Goal: Task Accomplishment & Management: Complete application form

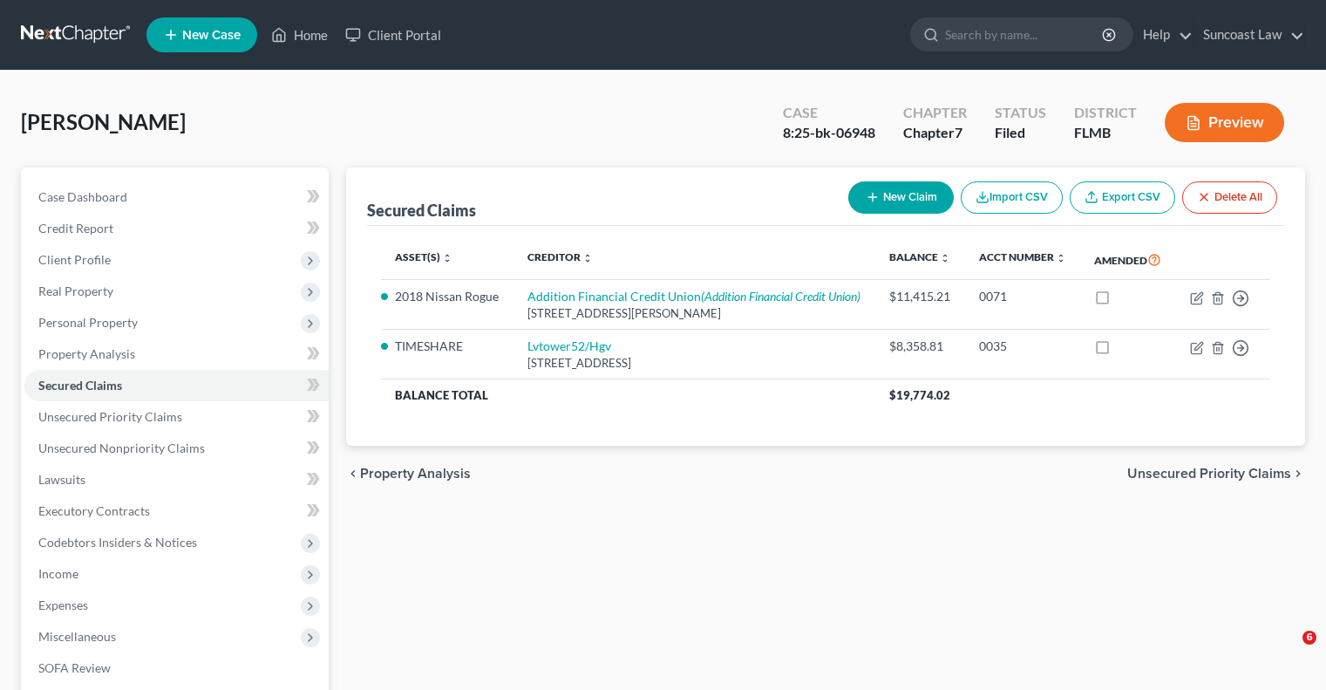
click at [310, 34] on link "Home" at bounding box center [299, 34] width 74 height 31
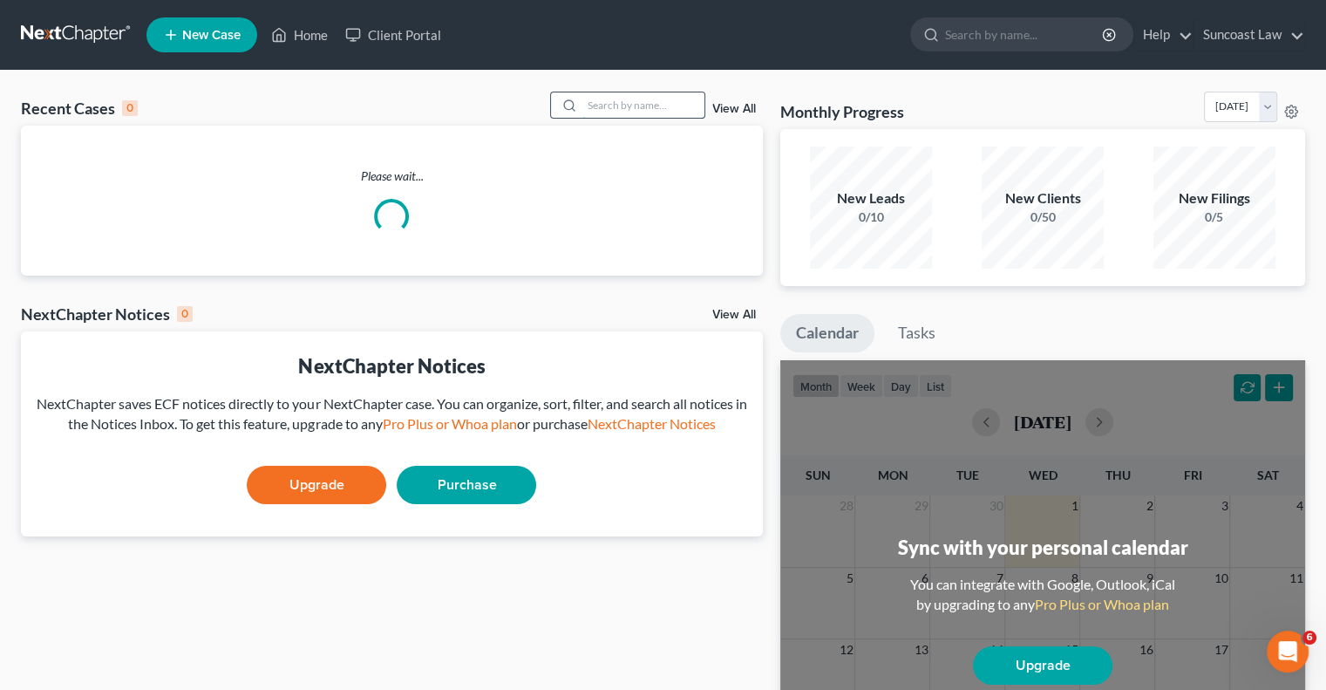
click at [608, 100] on input "search" at bounding box center [643, 104] width 122 height 25
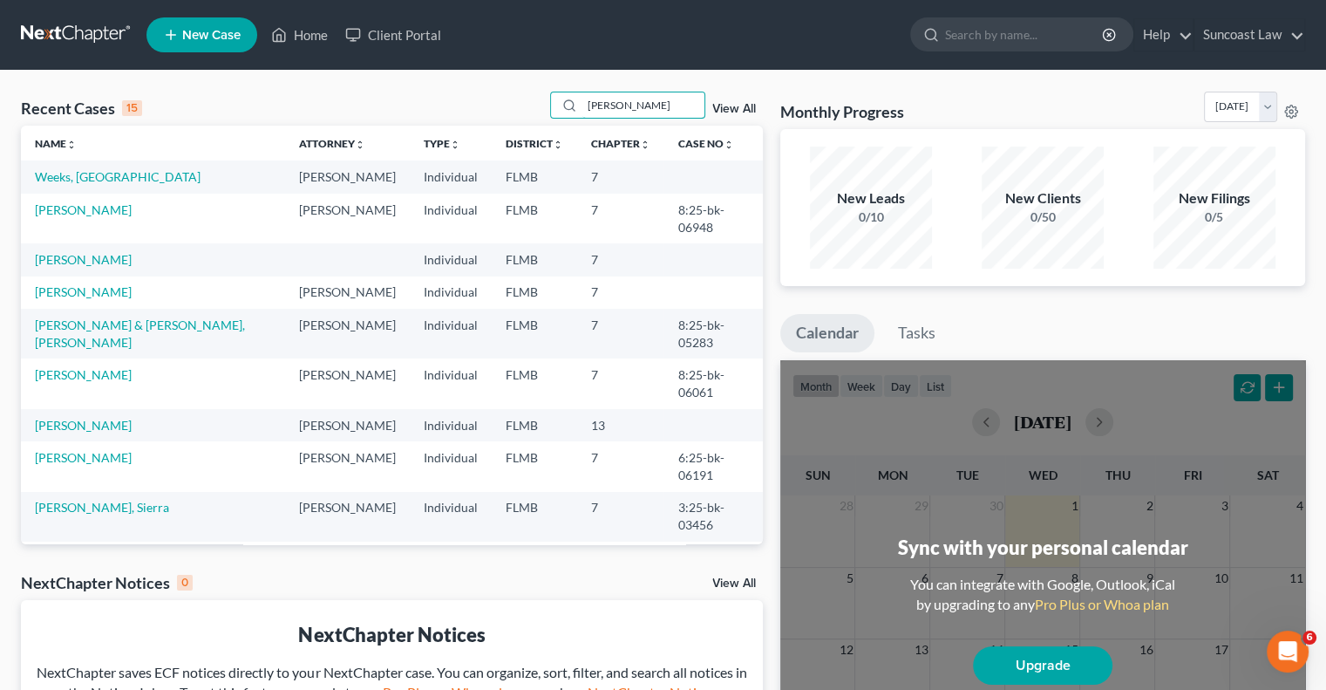
type input "[PERSON_NAME]"
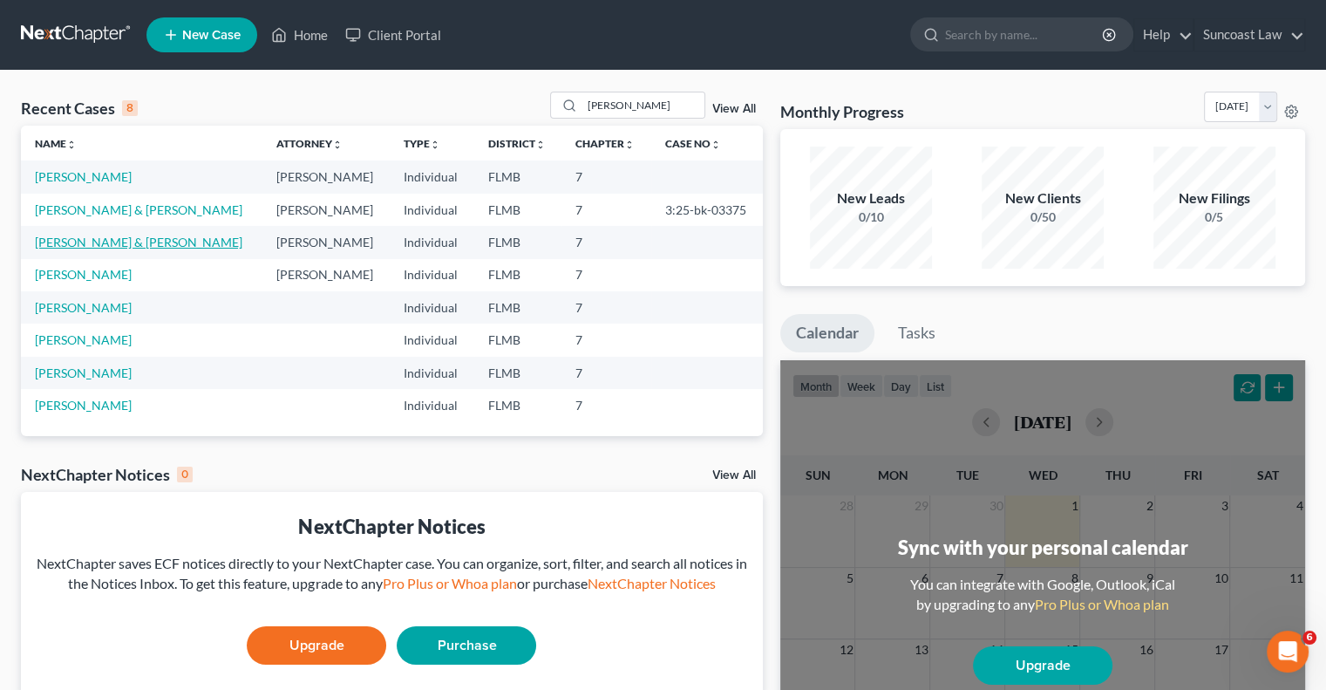
click at [131, 246] on link "[PERSON_NAME] & [PERSON_NAME]" at bounding box center [139, 242] width 208 height 15
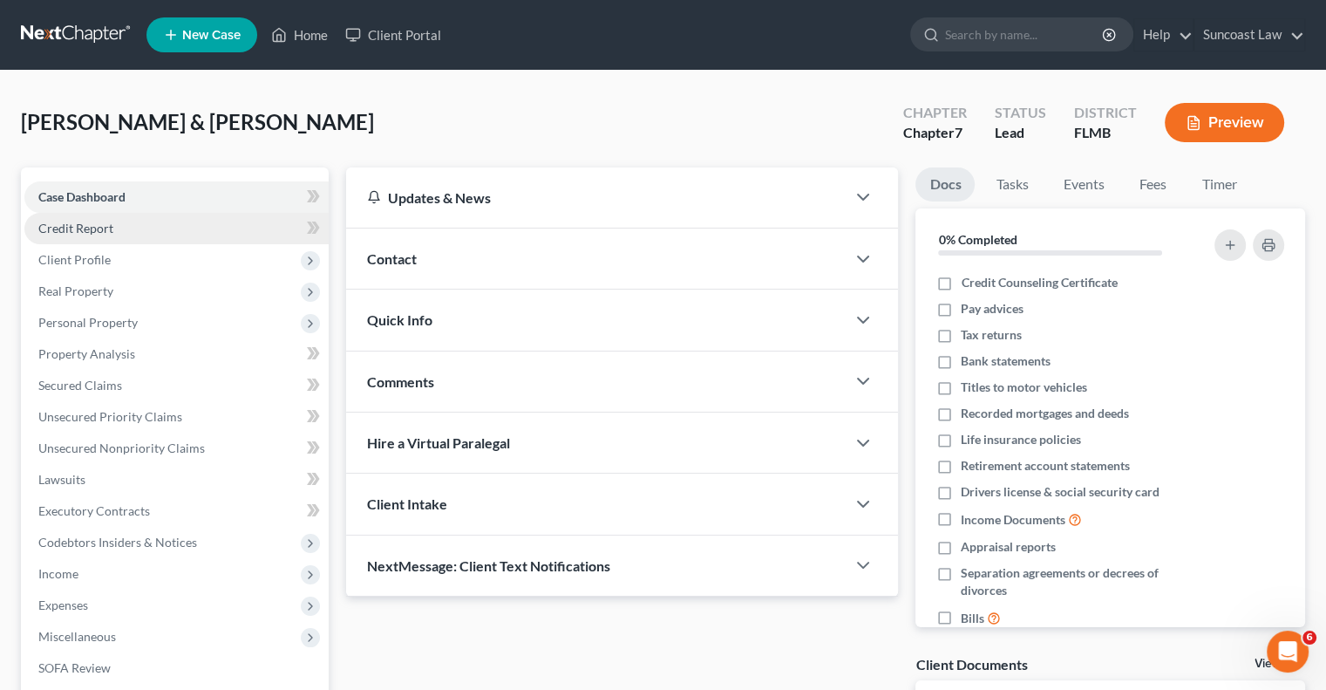
click at [105, 235] on span "Credit Report" at bounding box center [75, 228] width 75 height 15
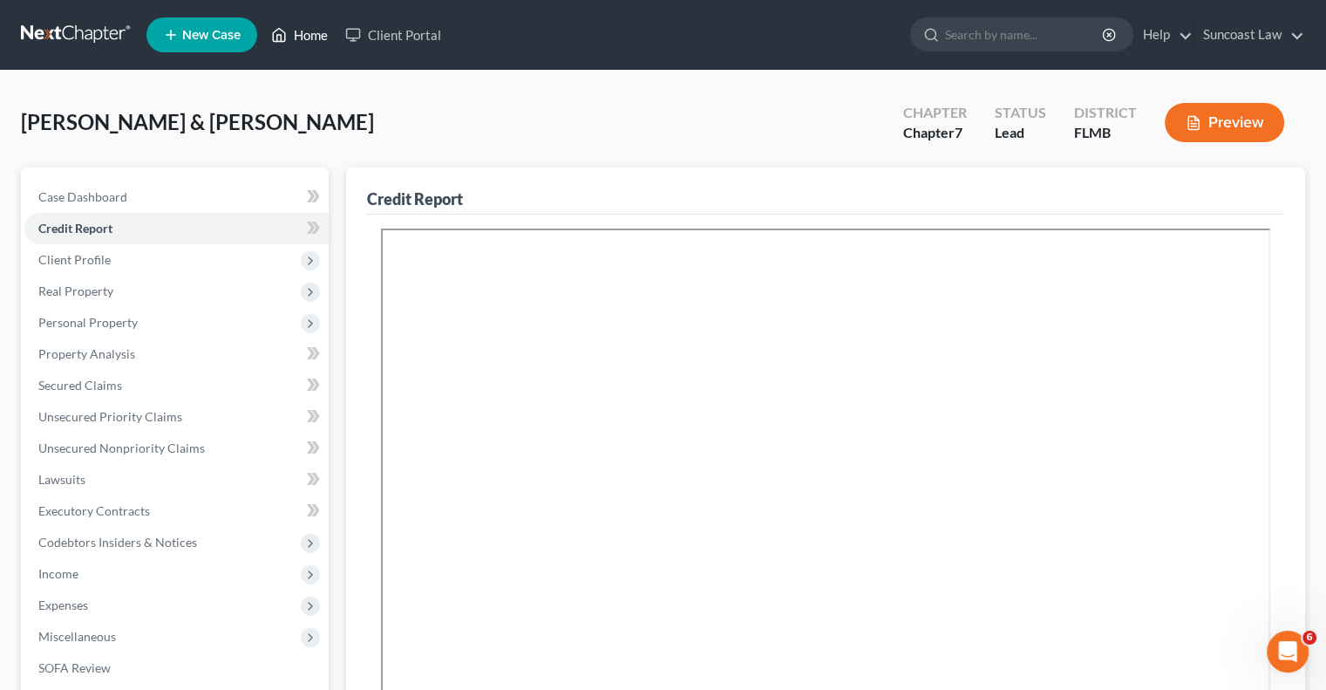
click at [324, 39] on link "Home" at bounding box center [299, 34] width 74 height 31
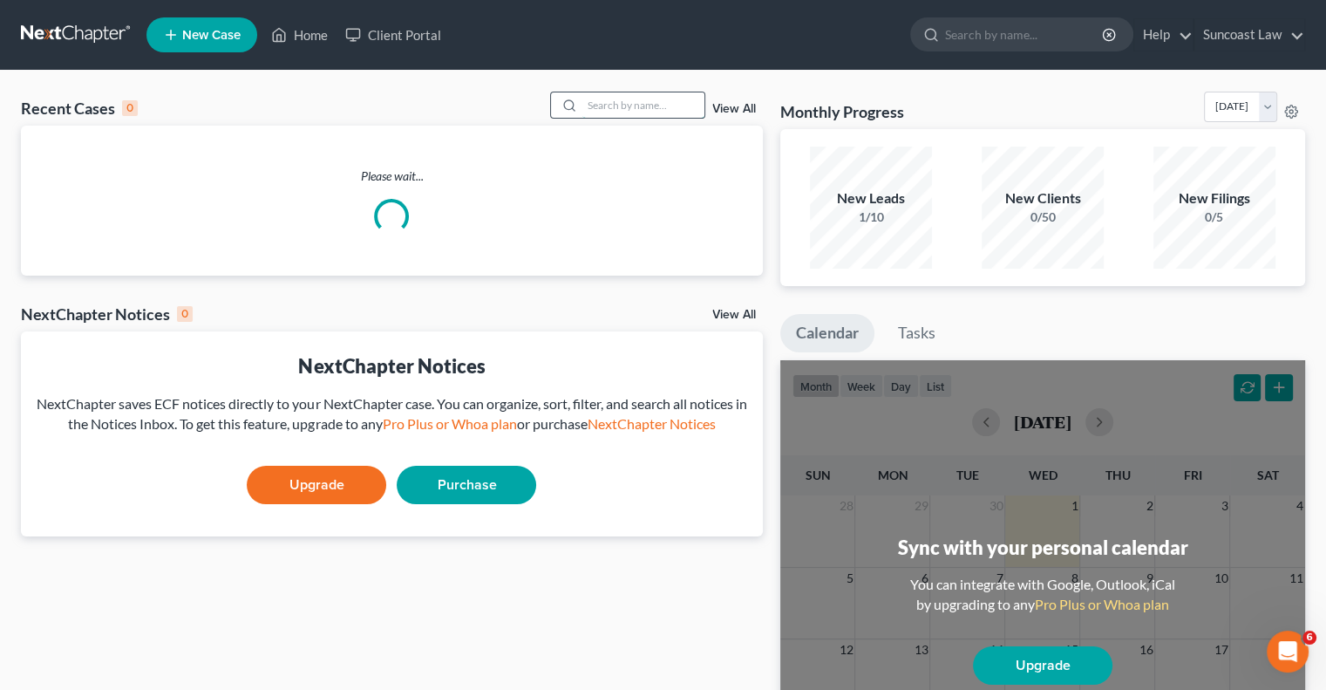
click at [672, 99] on input "search" at bounding box center [643, 104] width 122 height 25
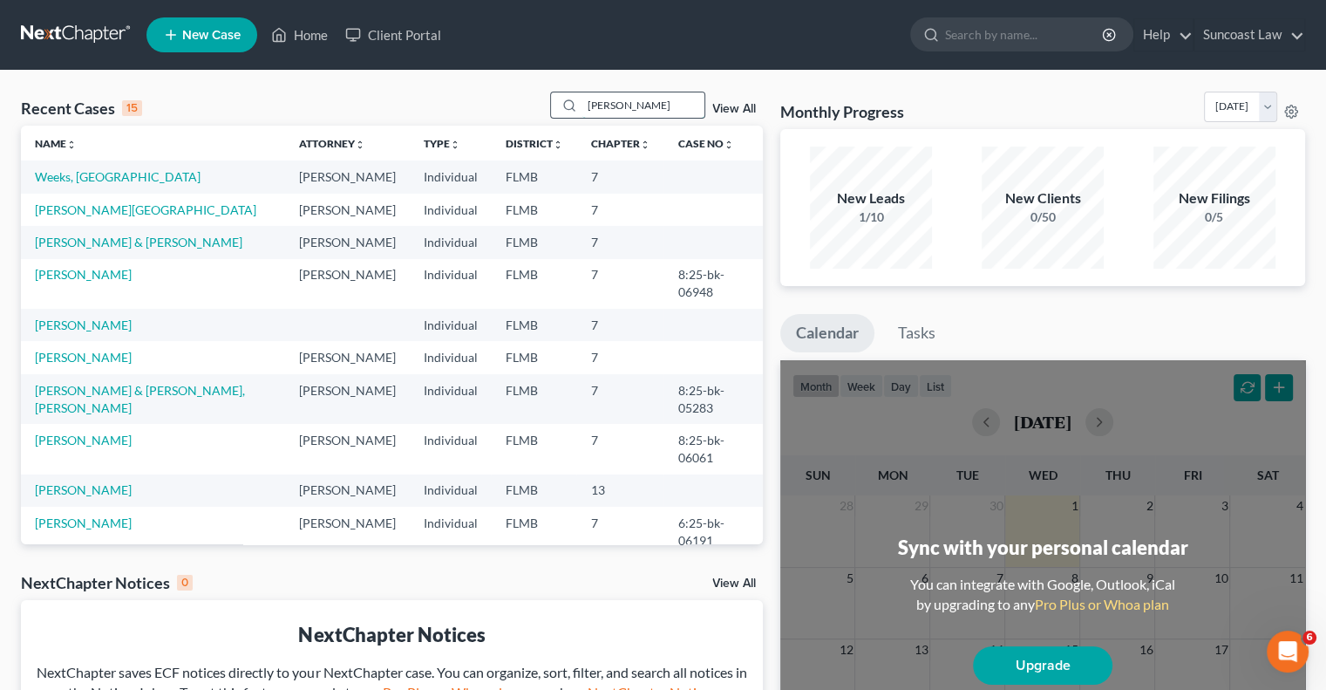
type input "[PERSON_NAME]"
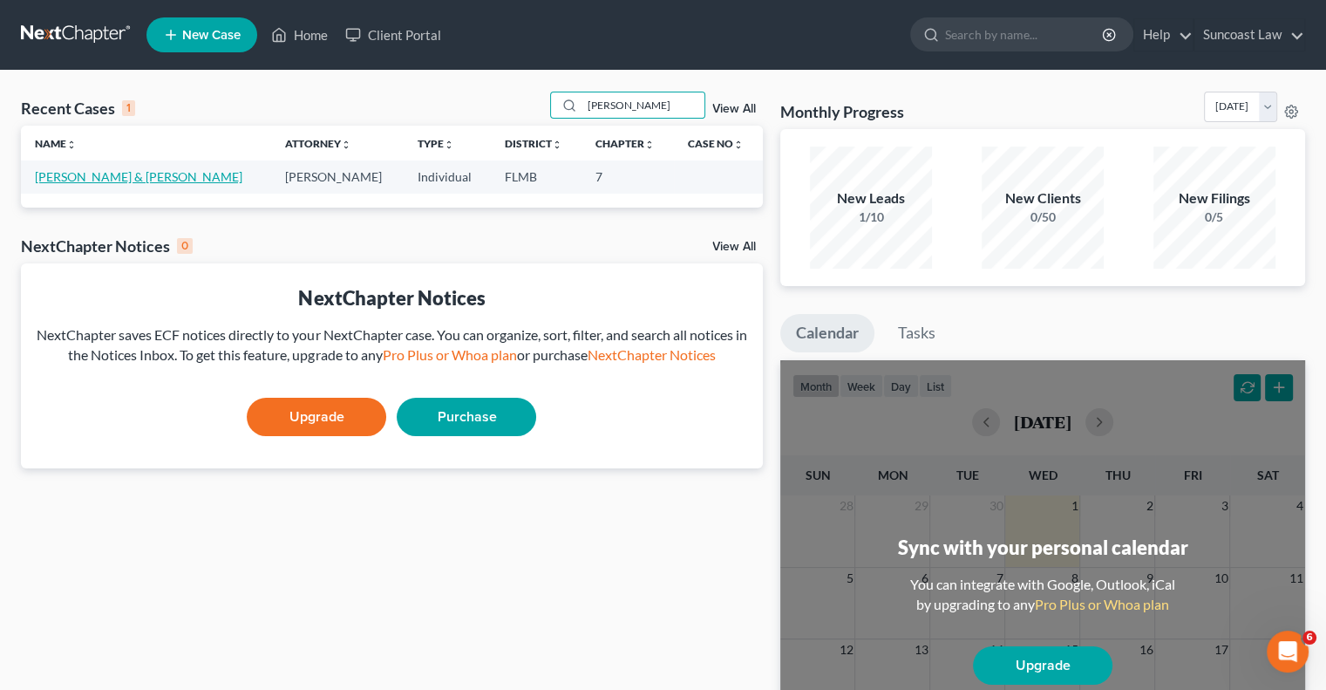
click at [143, 176] on link "[PERSON_NAME] & [PERSON_NAME]" at bounding box center [139, 176] width 208 height 15
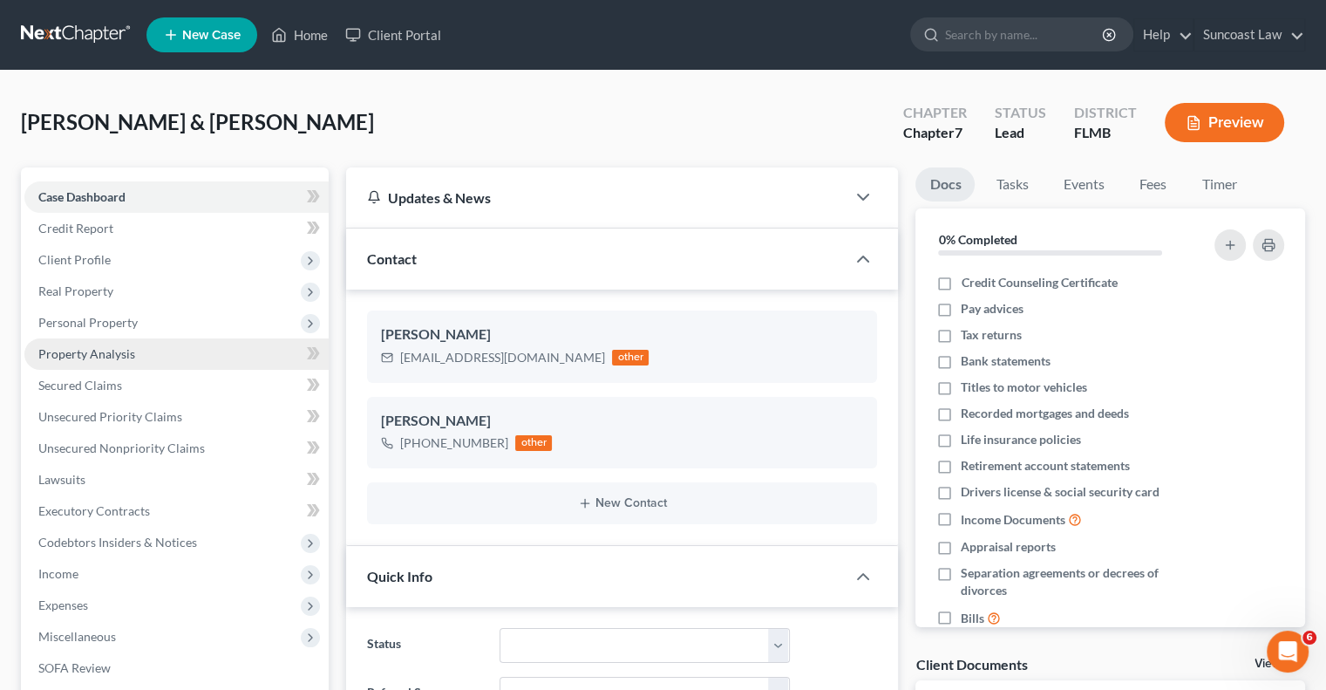
click at [119, 352] on span "Property Analysis" at bounding box center [86, 353] width 97 height 15
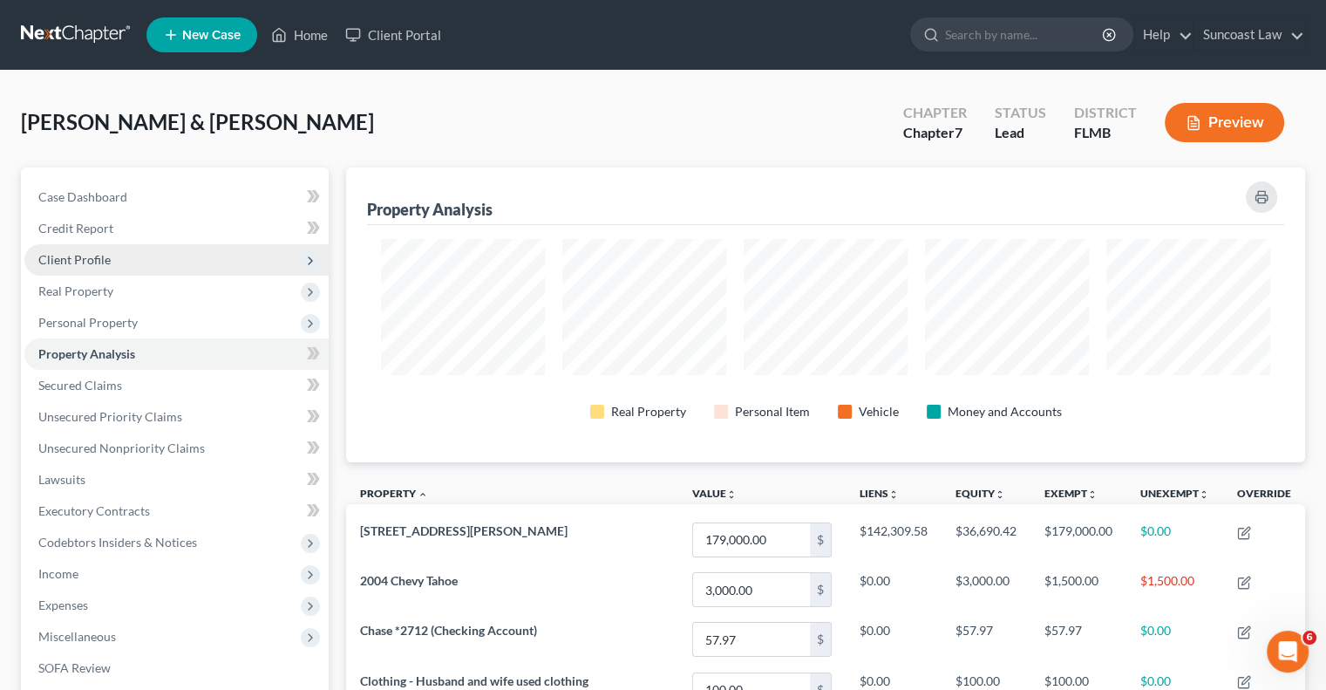
click at [95, 264] on span "Client Profile" at bounding box center [74, 259] width 72 height 15
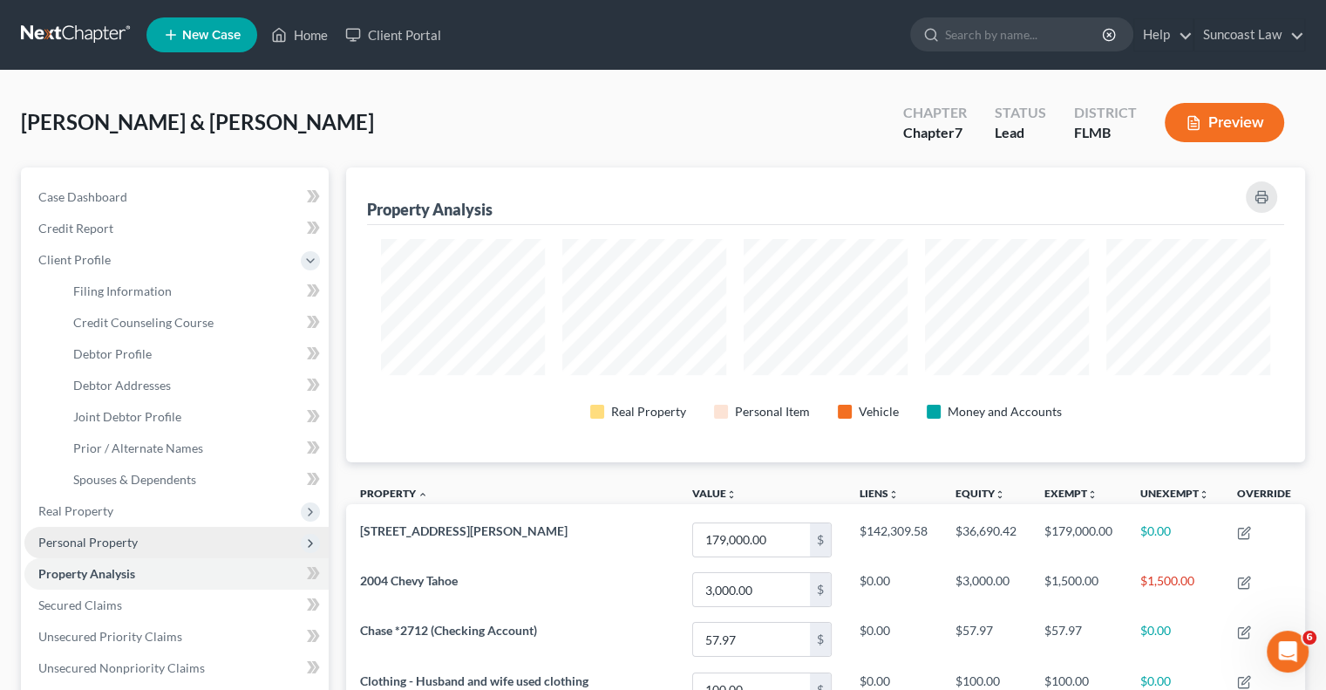
click at [111, 534] on span "Personal Property" at bounding box center [87, 541] width 99 height 15
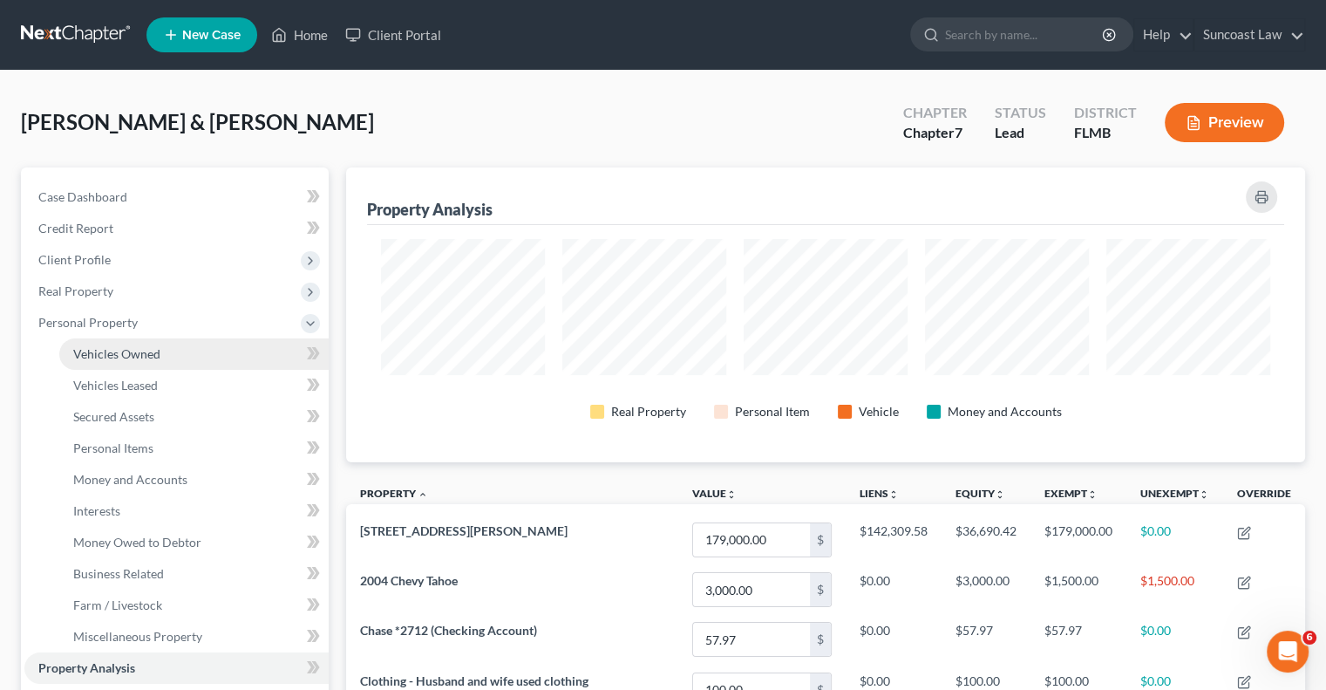
click at [138, 348] on span "Vehicles Owned" at bounding box center [116, 353] width 87 height 15
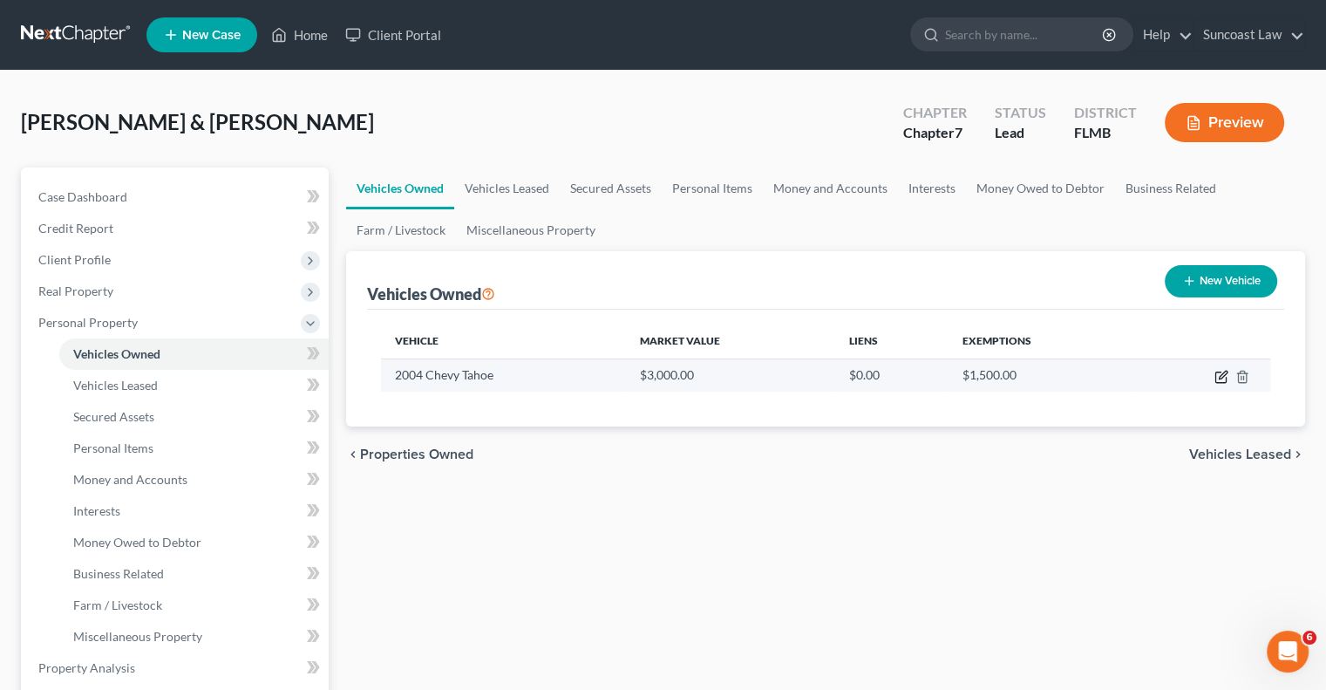
click at [1218, 379] on icon "button" at bounding box center [1222, 377] width 14 height 14
select select "0"
select select "22"
select select "3"
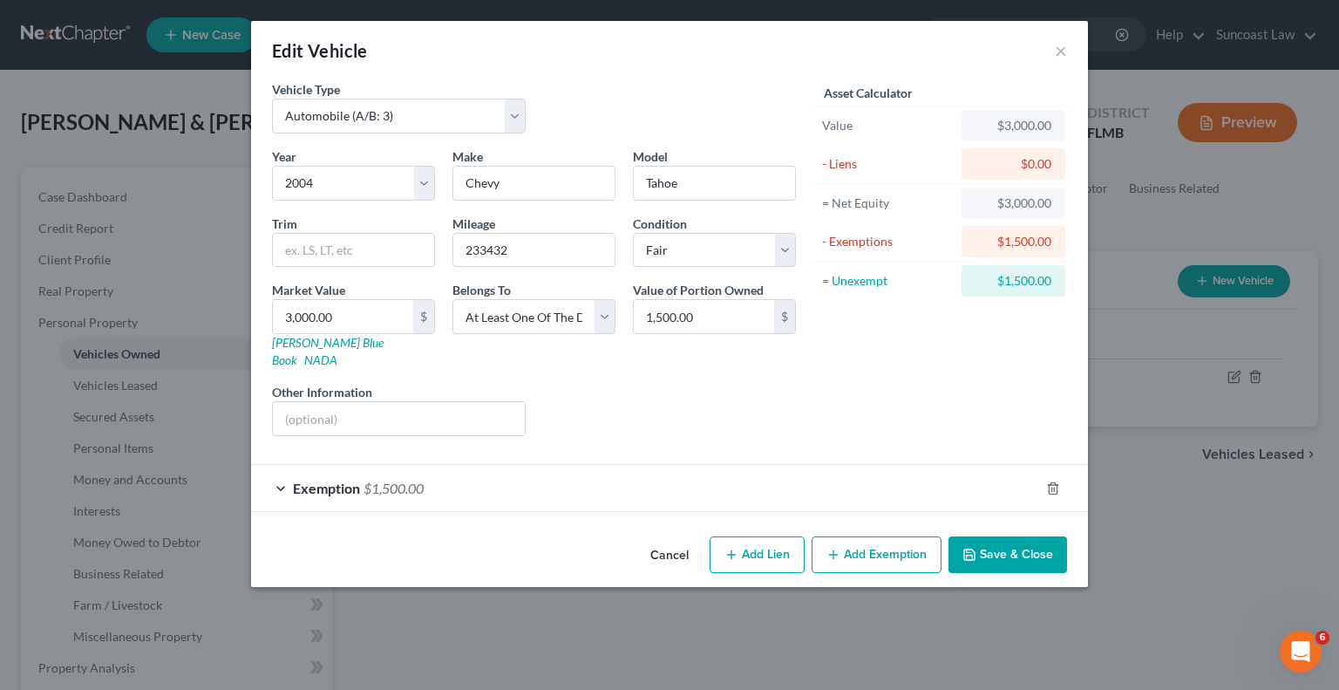
click at [798, 466] on div "Exemption $1,500.00" at bounding box center [645, 488] width 788 height 46
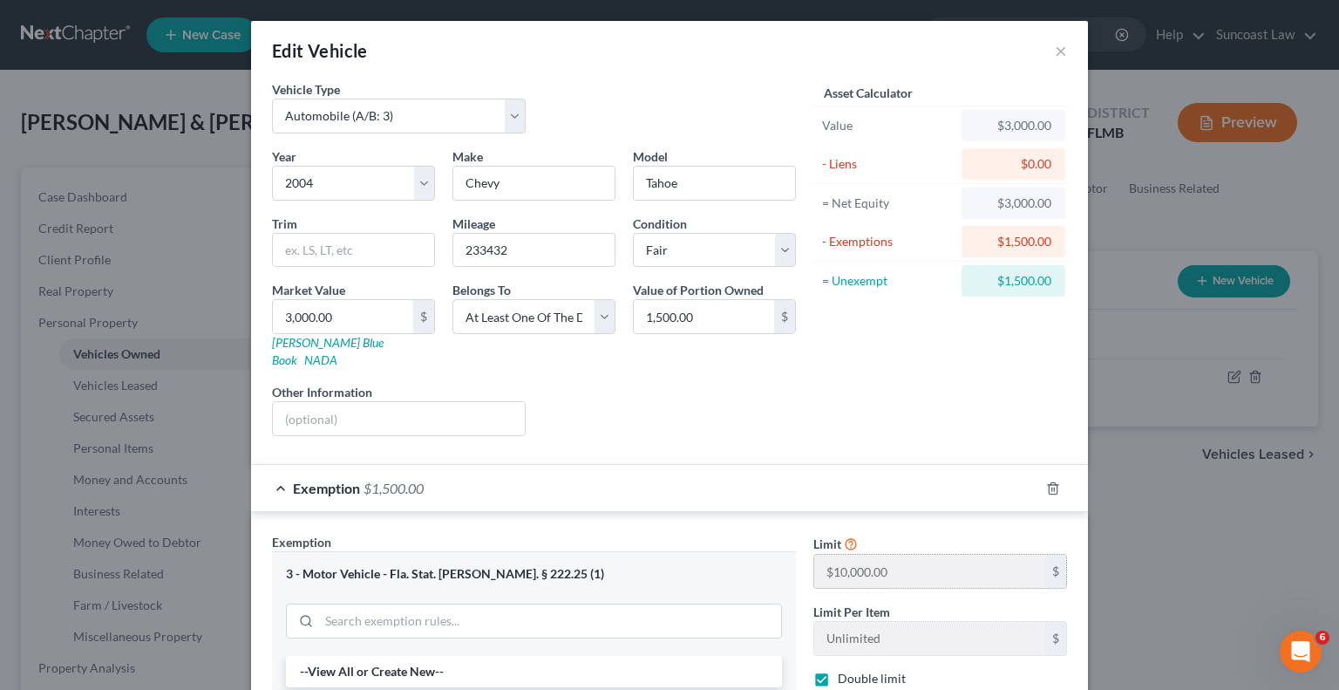
scroll to position [262, 0]
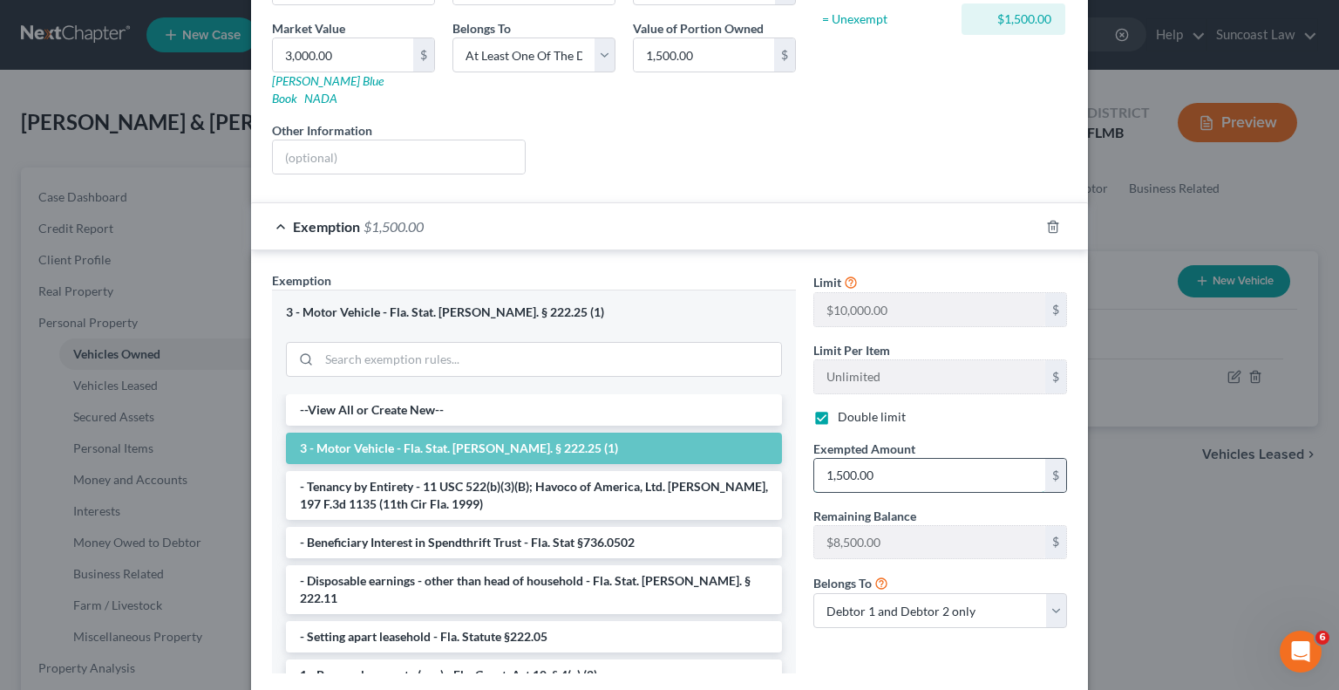
click at [898, 459] on input "1,500.00" at bounding box center [929, 475] width 231 height 33
type input "3,000"
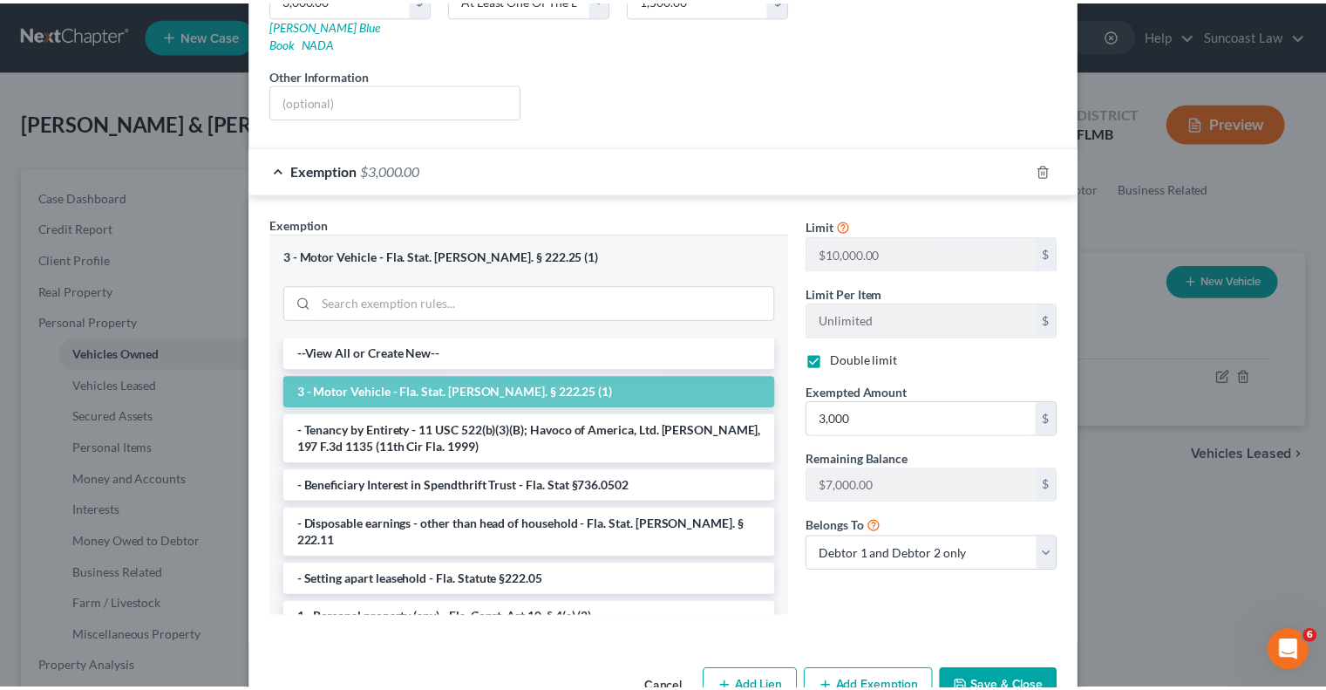
scroll to position [349, 0]
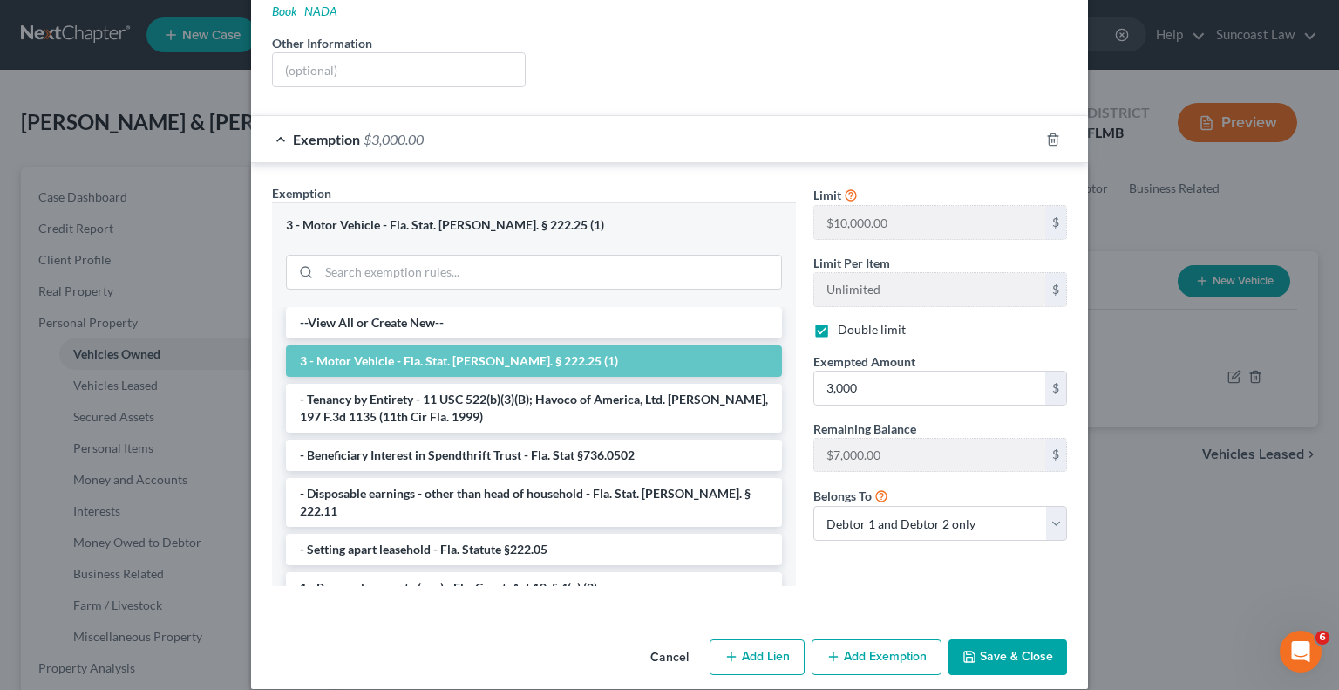
click at [1020, 639] on button "Save & Close" at bounding box center [1008, 657] width 119 height 37
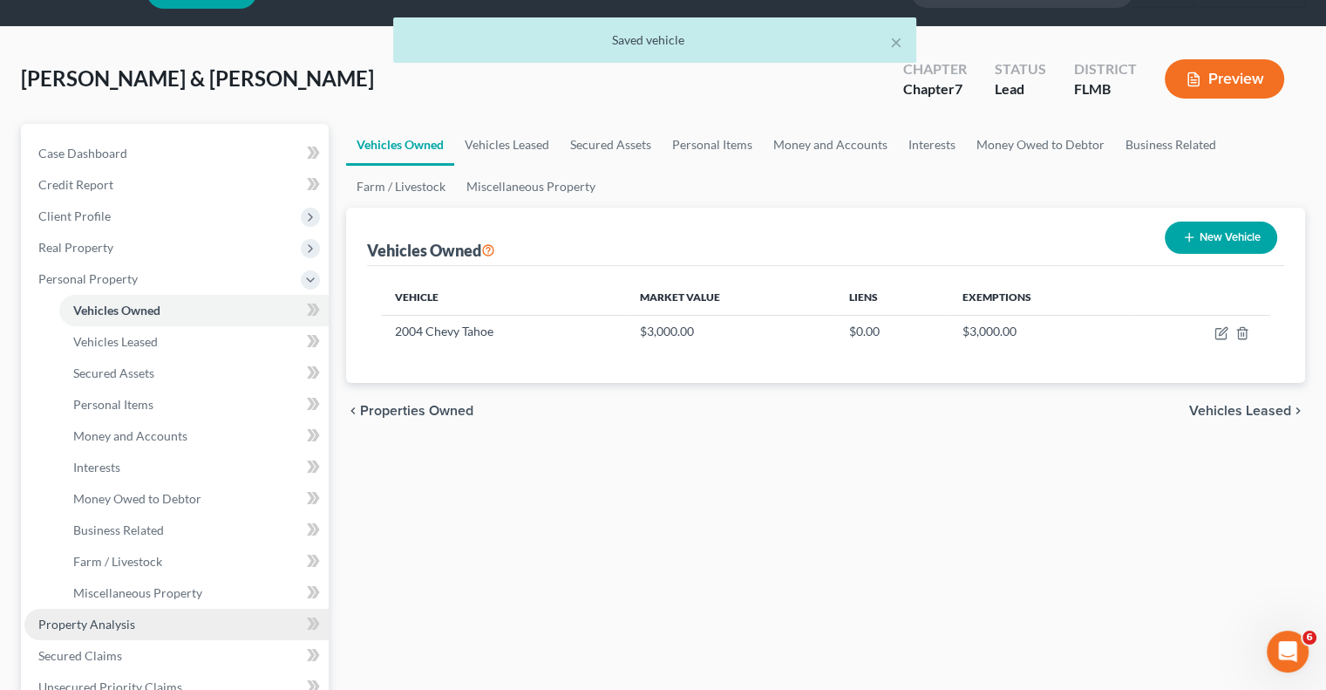
scroll to position [87, 0]
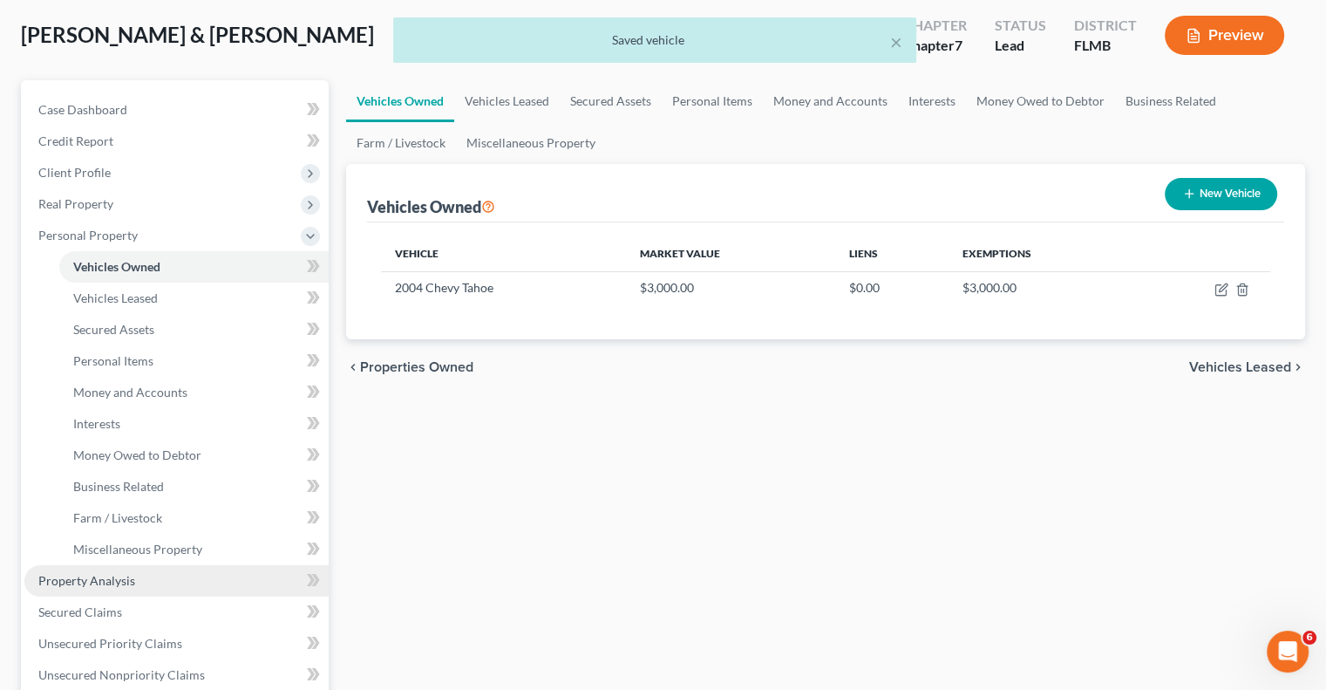
click at [119, 589] on link "Property Analysis" at bounding box center [176, 580] width 304 height 31
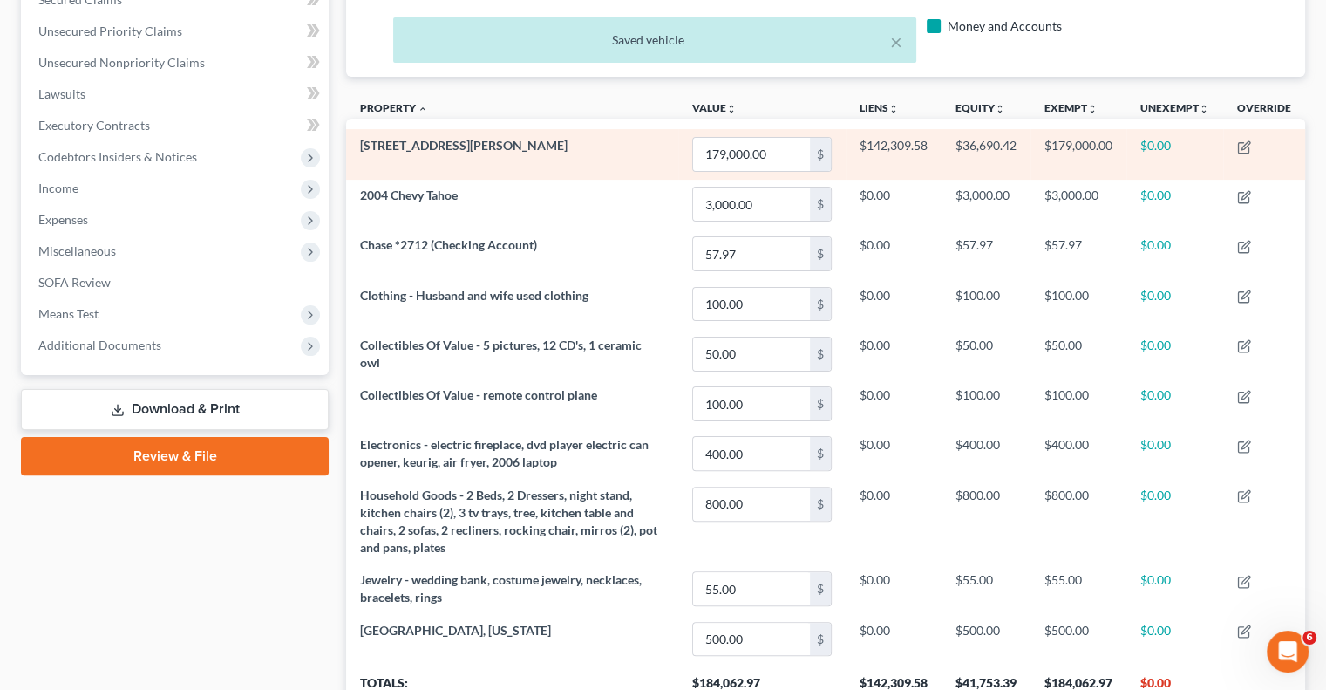
scroll to position [91, 0]
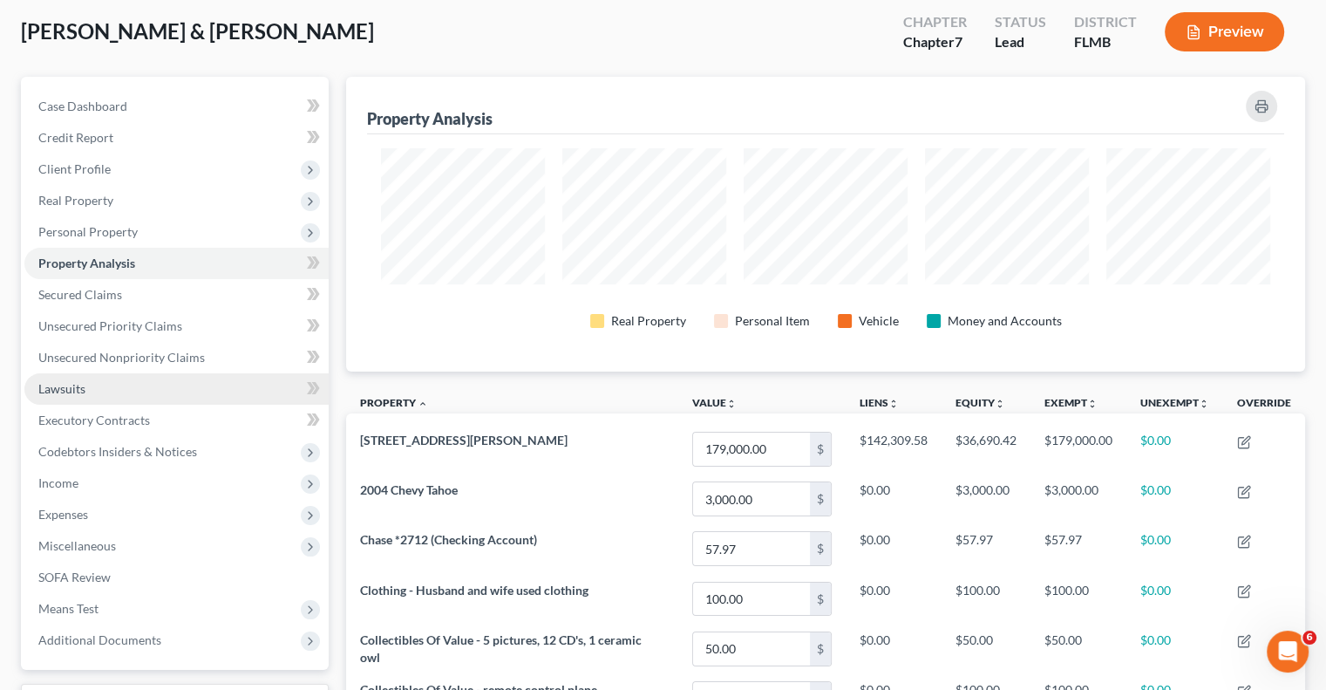
click at [85, 384] on link "Lawsuits" at bounding box center [176, 388] width 304 height 31
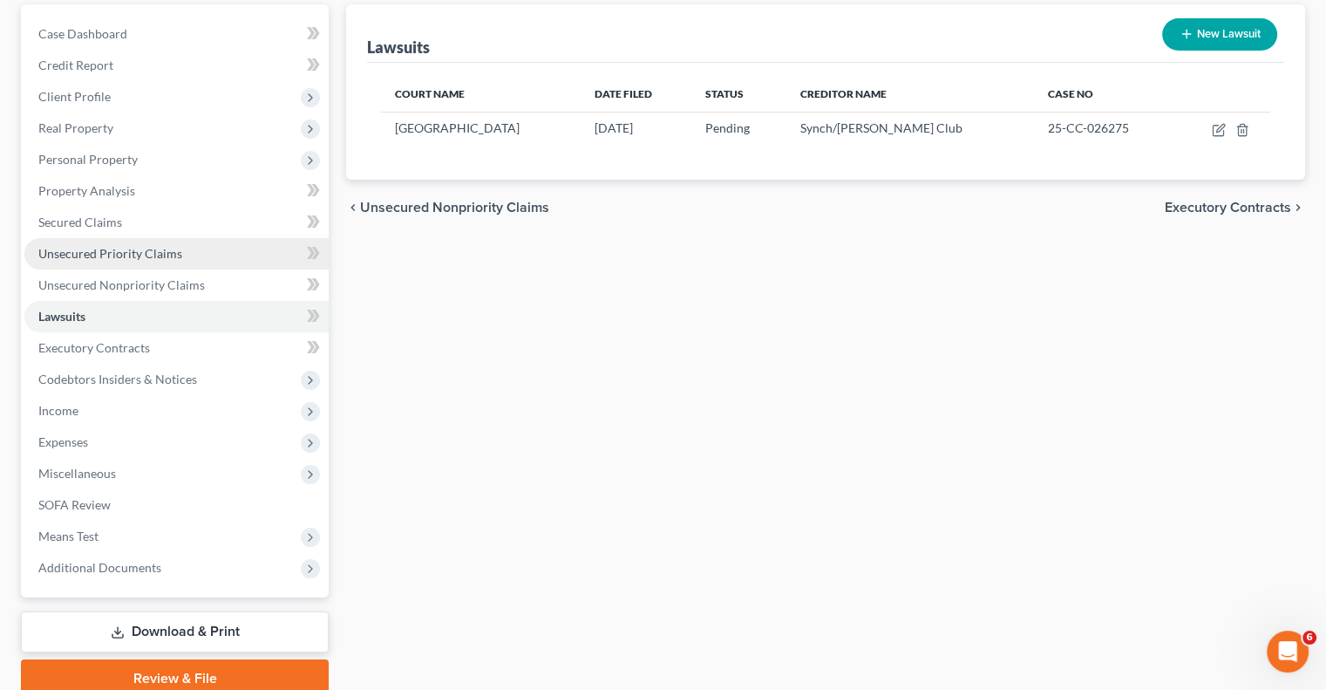
scroll to position [174, 0]
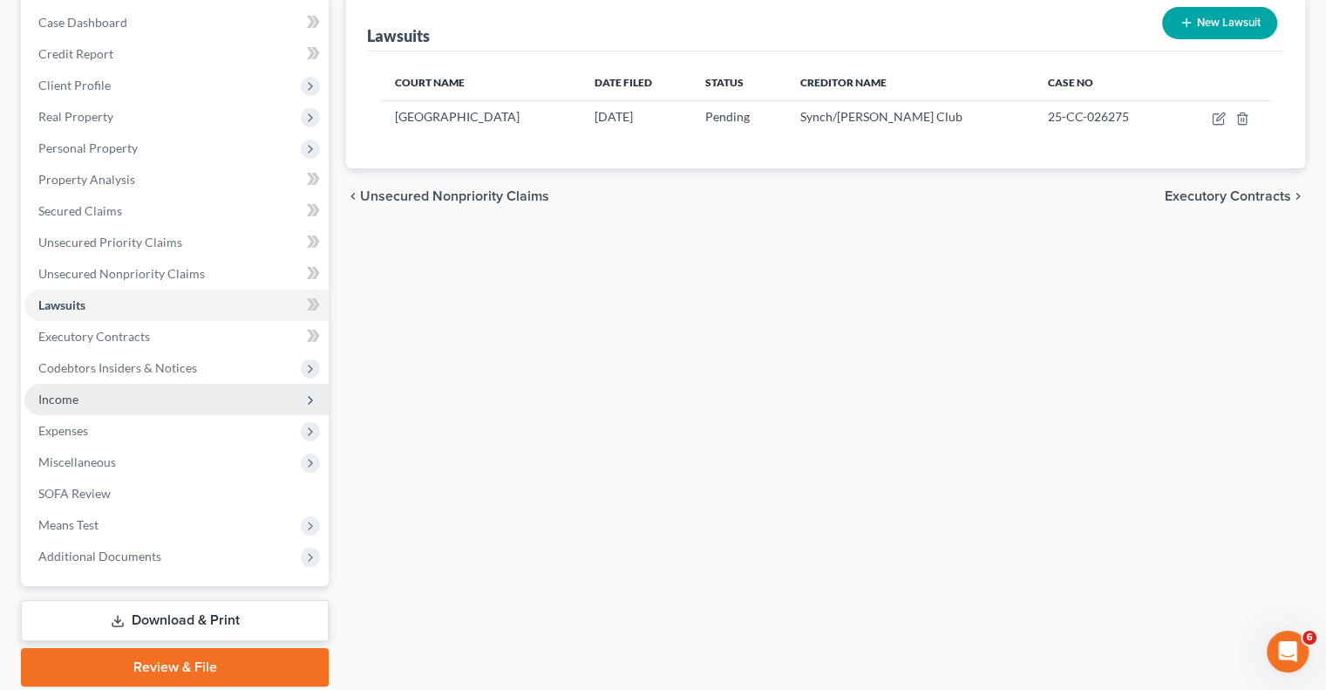
click at [58, 396] on span "Income" at bounding box center [58, 398] width 40 height 15
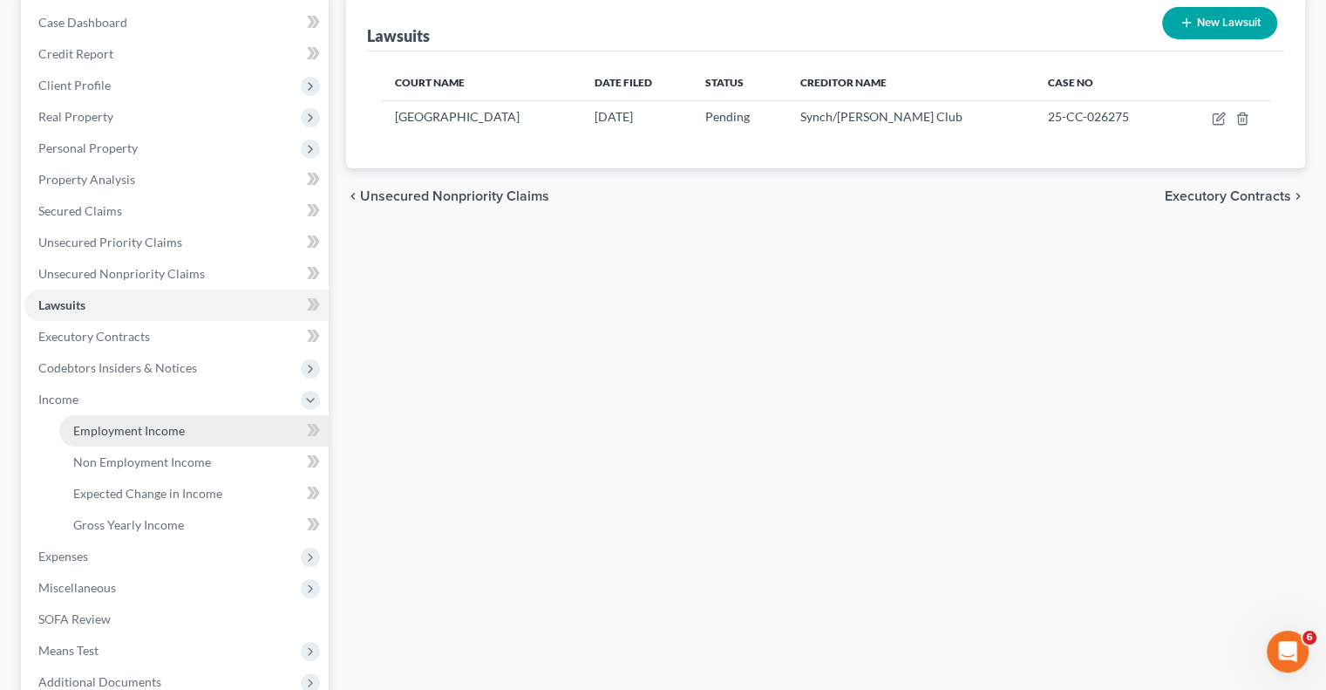
click at [122, 427] on span "Employment Income" at bounding box center [129, 430] width 112 height 15
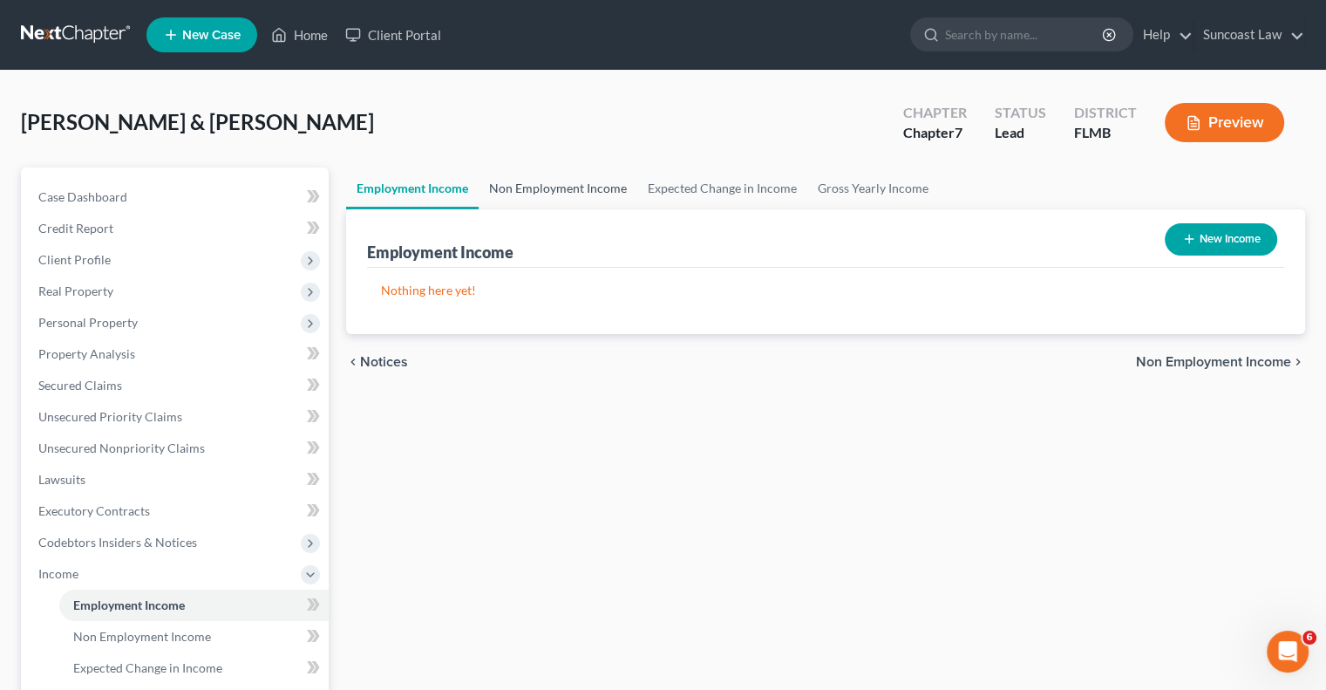
click at [563, 188] on link "Non Employment Income" at bounding box center [558, 188] width 159 height 42
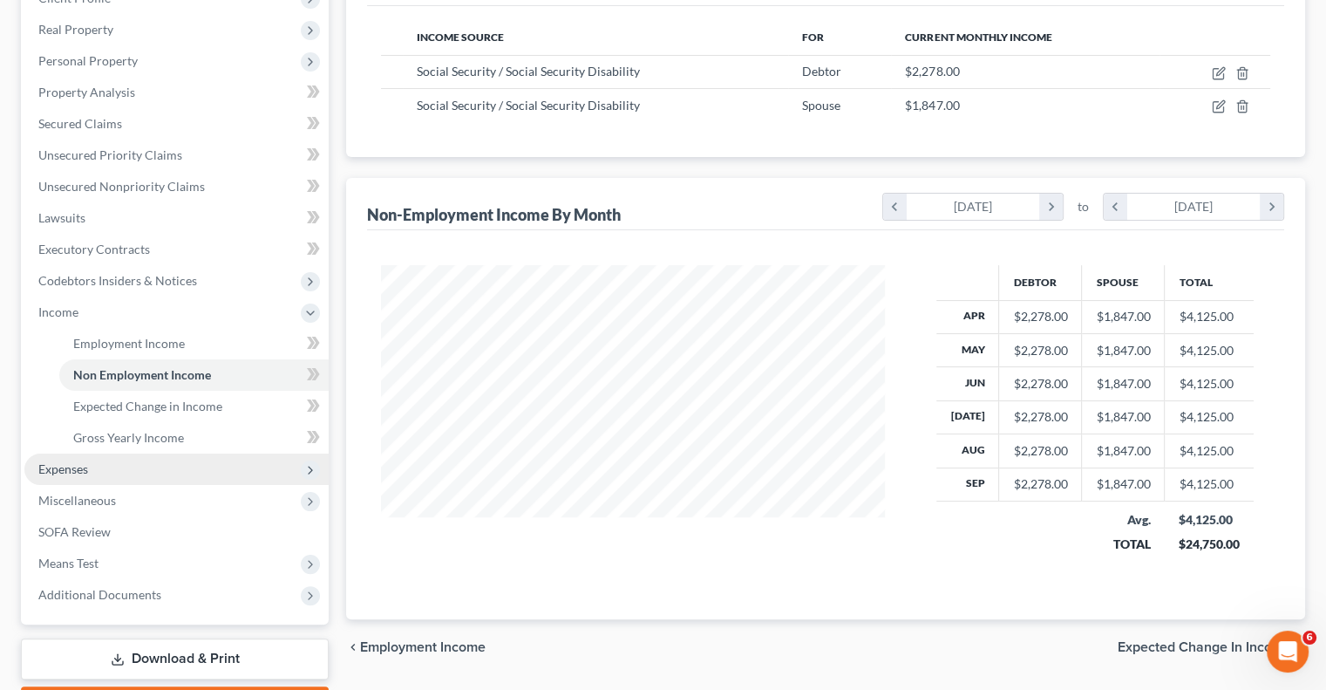
drag, startPoint x: 150, startPoint y: 471, endPoint x: 177, endPoint y: 473, distance: 27.2
click at [150, 471] on span "Expenses" at bounding box center [176, 468] width 304 height 31
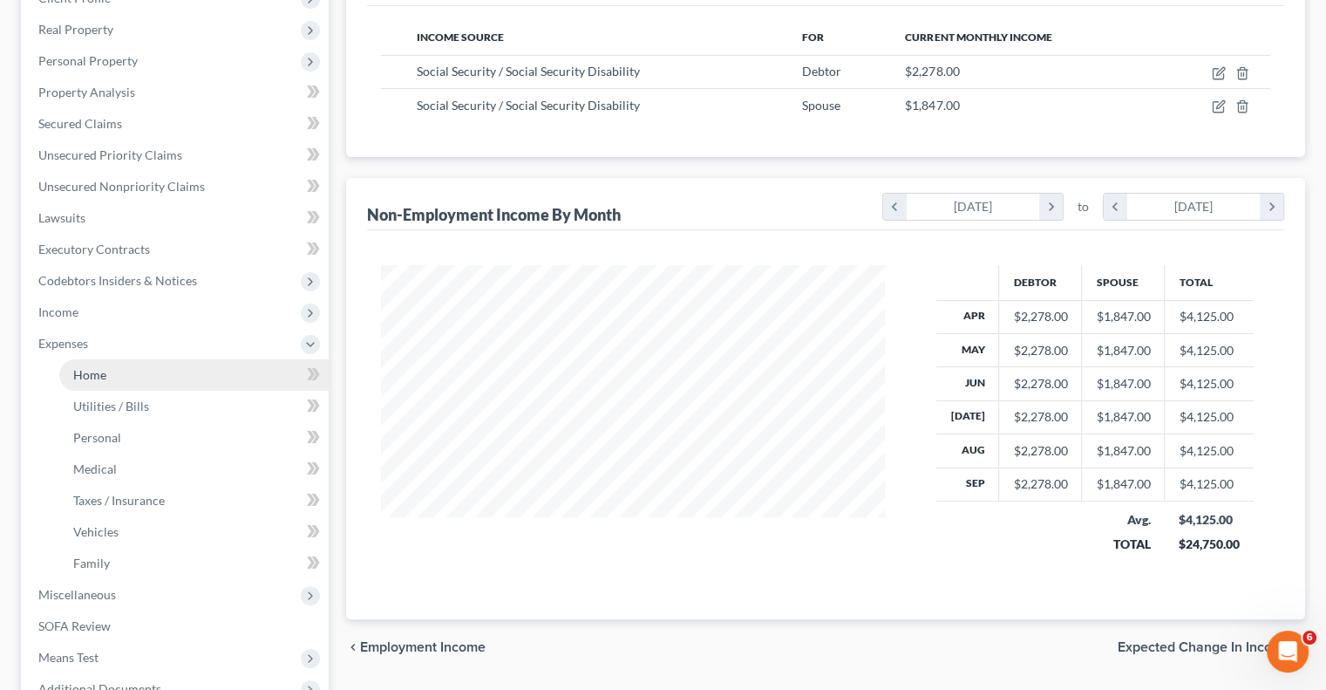
click at [121, 378] on link "Home" at bounding box center [193, 374] width 269 height 31
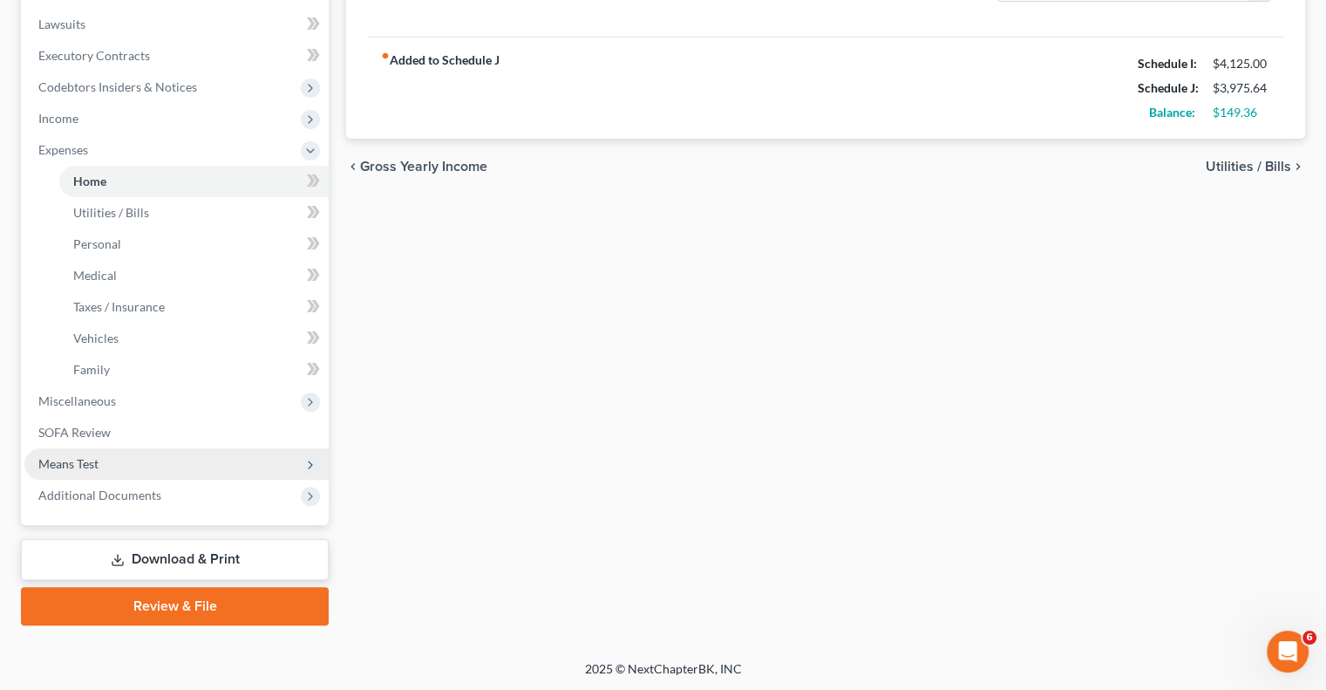
click at [85, 467] on span "Means Test" at bounding box center [68, 463] width 60 height 15
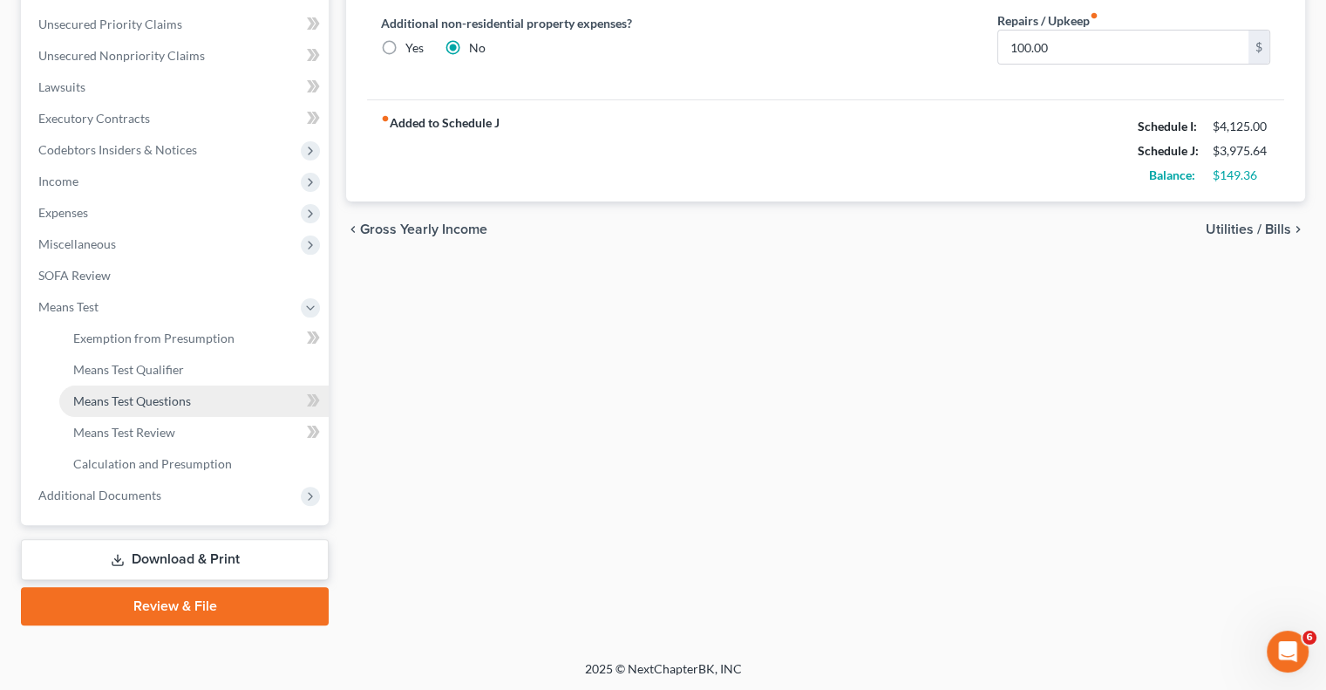
click at [113, 385] on link "Means Test Questions" at bounding box center [193, 400] width 269 height 31
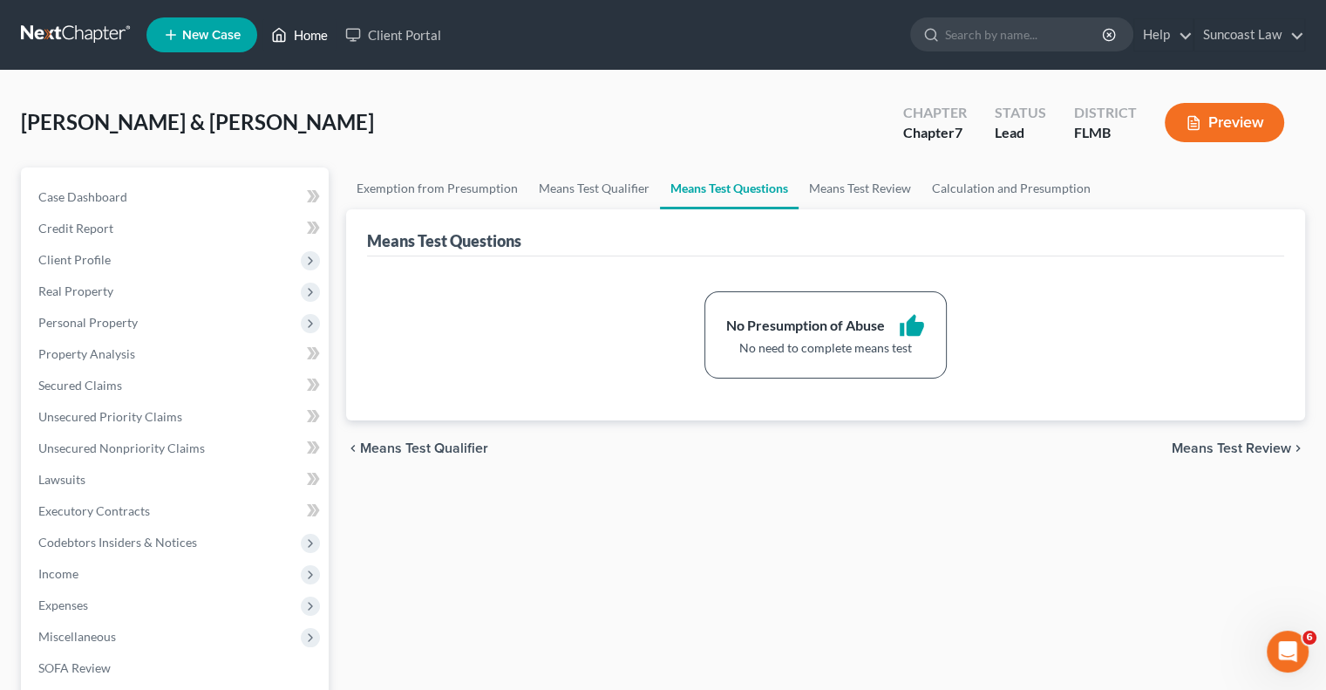
click at [303, 43] on link "Home" at bounding box center [299, 34] width 74 height 31
